Goal: Transaction & Acquisition: Subscribe to service/newsletter

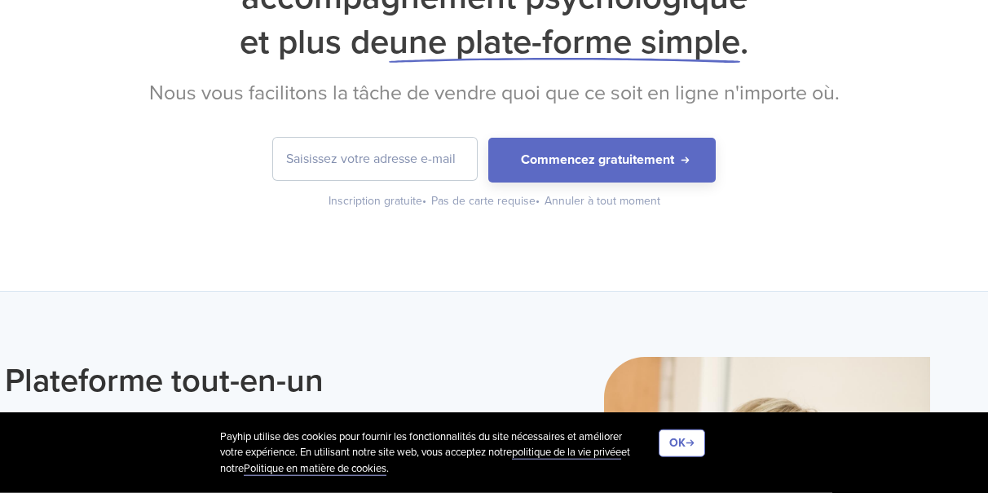
scroll to position [258, 0]
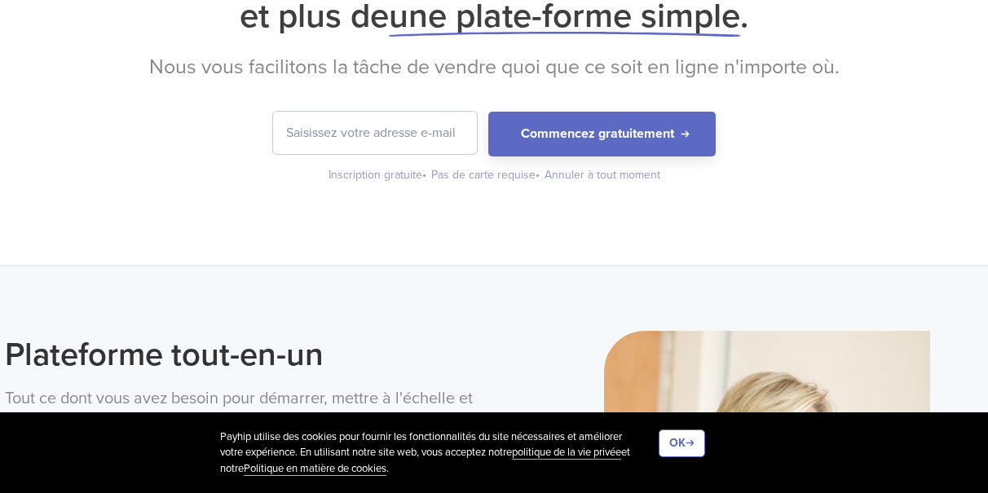
click at [347, 138] on input "email" at bounding box center [375, 133] width 204 height 42
click at [308, 130] on input "ymzlatiaf" at bounding box center [375, 133] width 204 height 42
click at [351, 132] on input "ymelatiaf" at bounding box center [375, 133] width 204 height 42
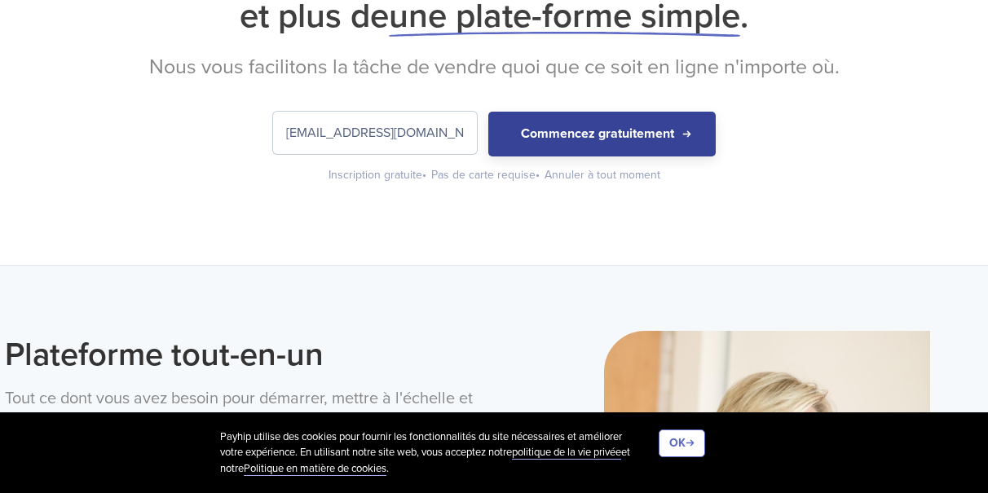
type input "[EMAIL_ADDRESS][DOMAIN_NAME]"
click at [624, 141] on button "Commencez gratuitement" at bounding box center [601, 134] width 227 height 45
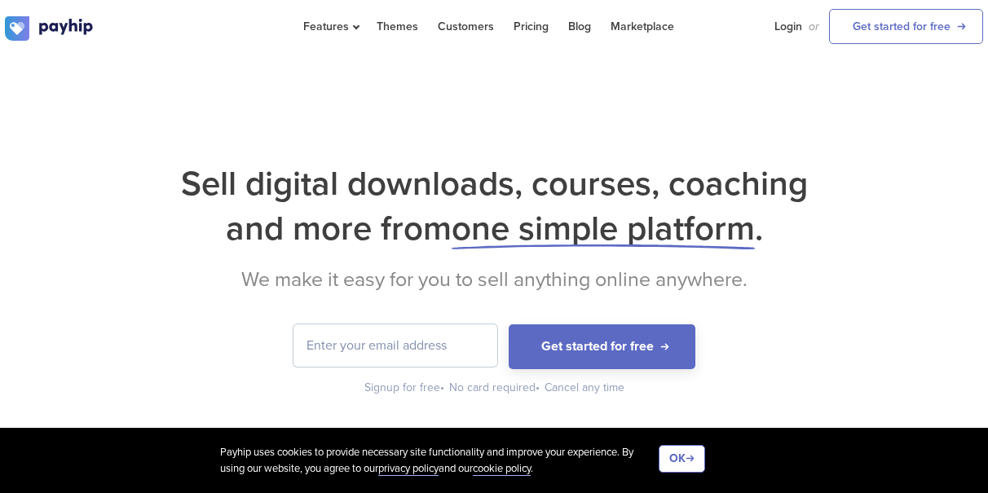
click at [911, 86] on div "Sell digital downloads, courses, coaching and more from one simple platform . W…" at bounding box center [494, 266] width 988 height 422
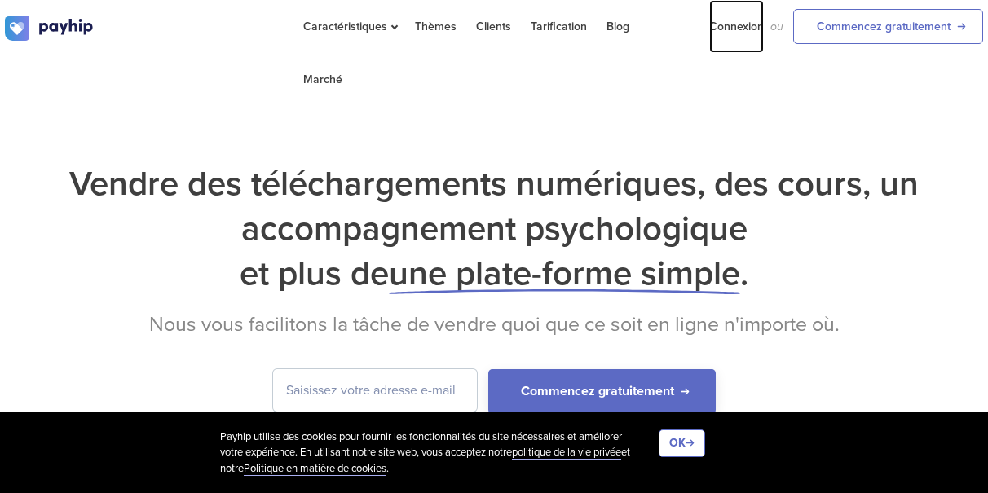
click at [729, 24] on link "Connexion" at bounding box center [736, 26] width 55 height 53
